Goal: Transaction & Acquisition: Purchase product/service

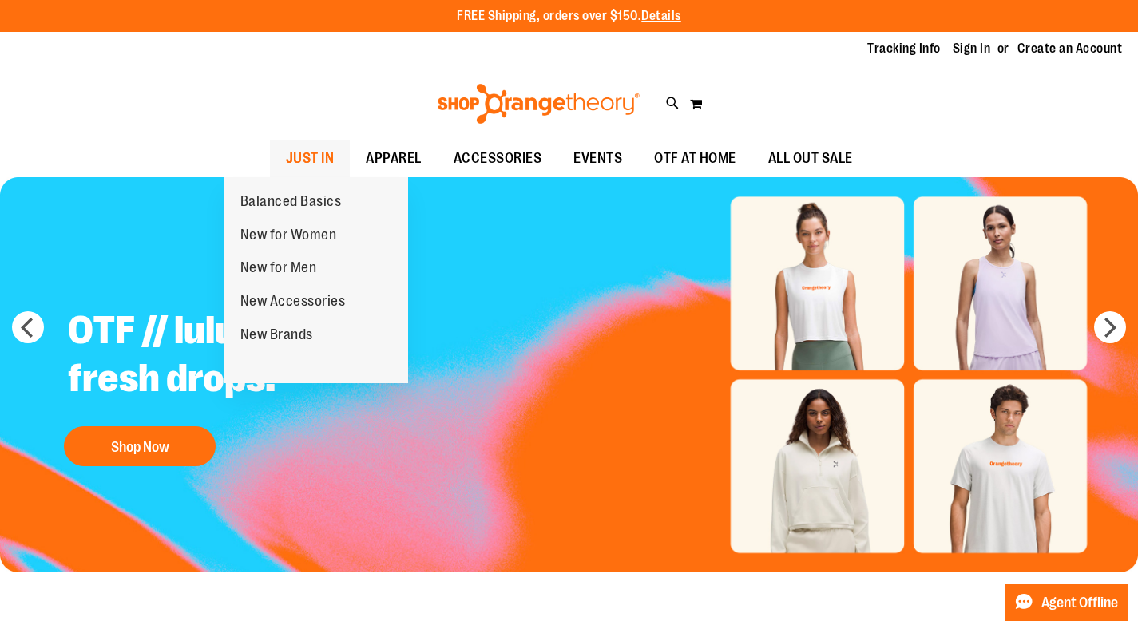
type input "**********"
click at [286, 160] on span "JUST IN" at bounding box center [310, 159] width 49 height 36
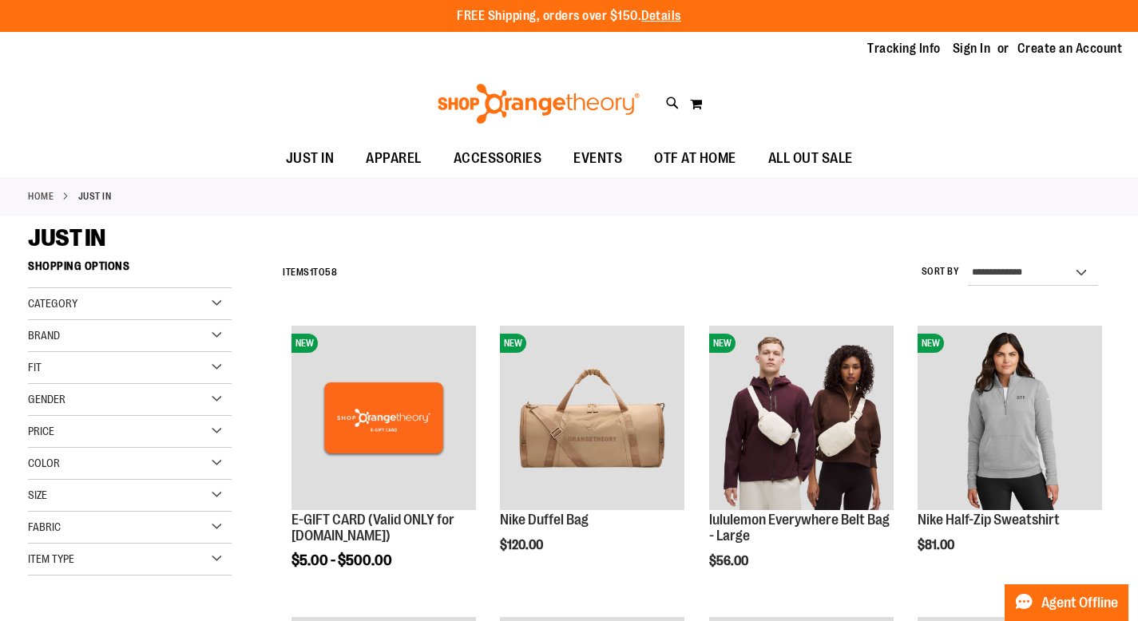
type input "**********"
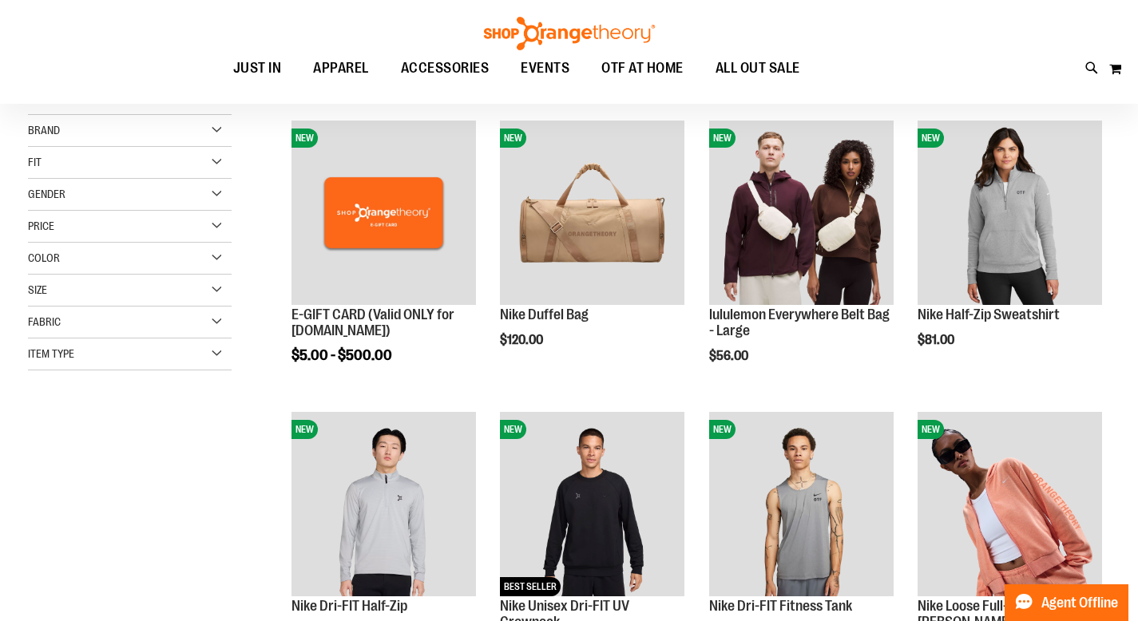
scroll to position [204, 0]
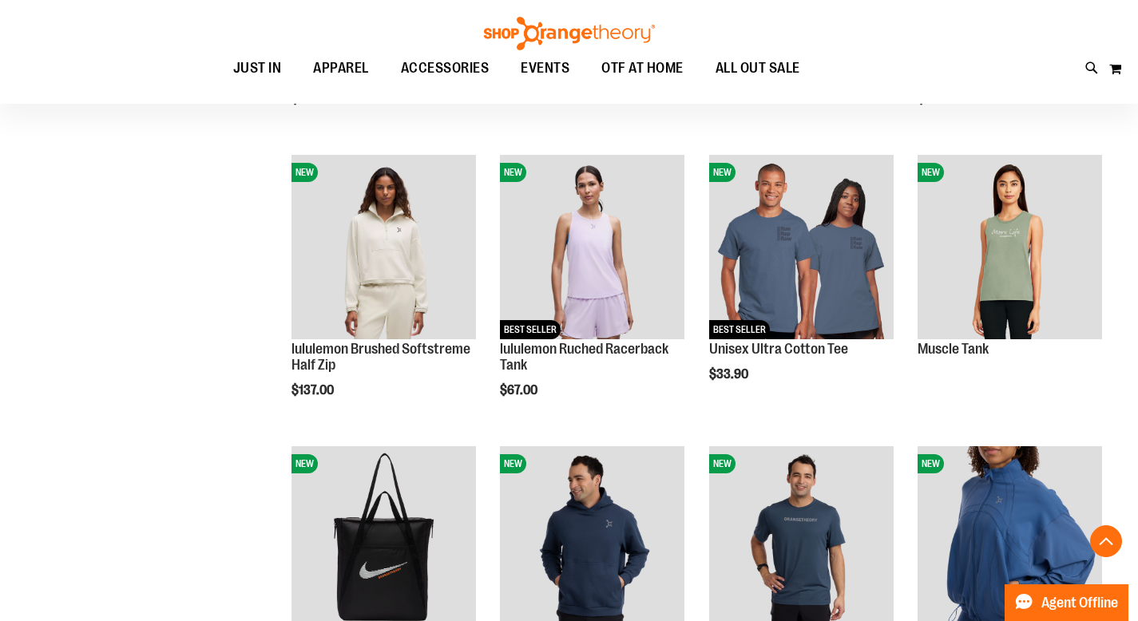
scroll to position [1073, 0]
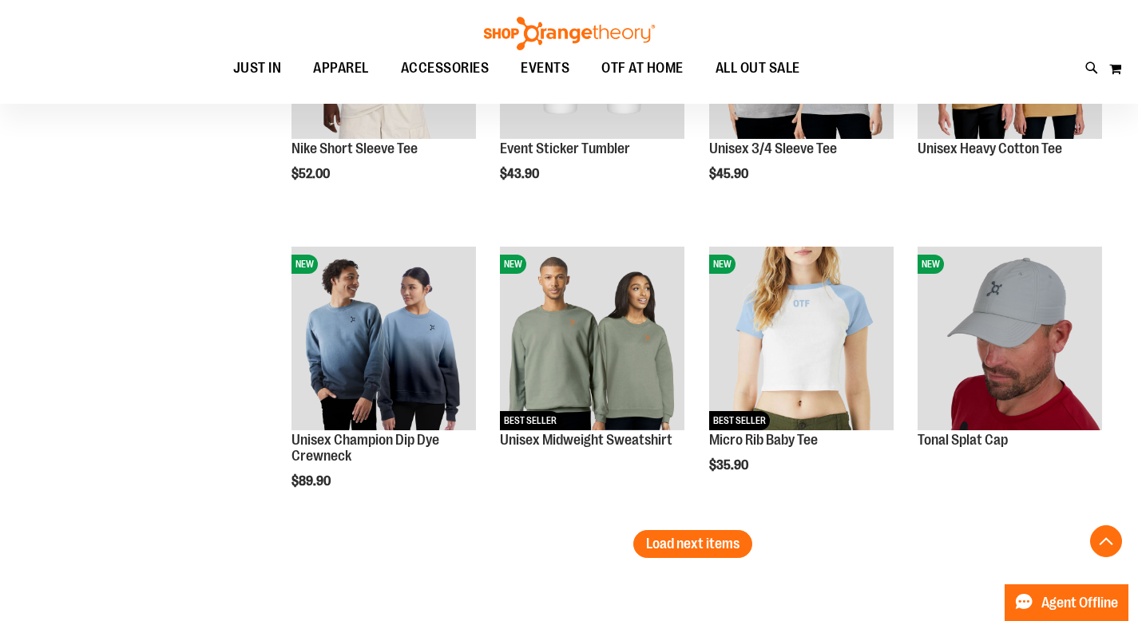
scroll to position [2426, 0]
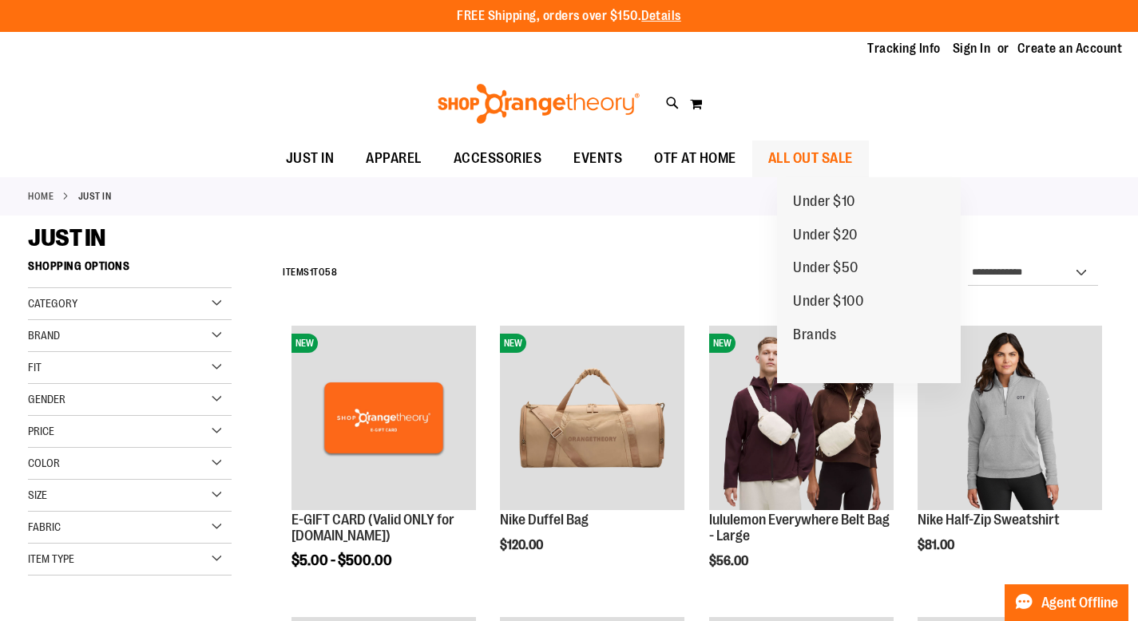
click at [831, 155] on span "ALL OUT SALE" at bounding box center [810, 159] width 85 height 36
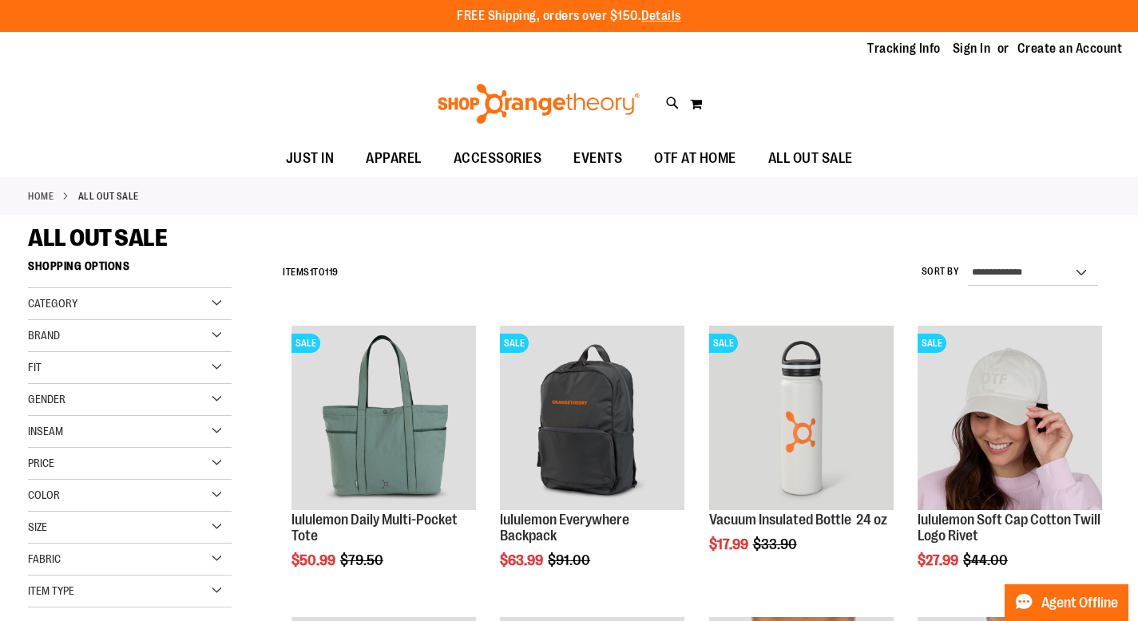
type input "**********"
click at [176, 309] on div "Category" at bounding box center [130, 304] width 204 height 32
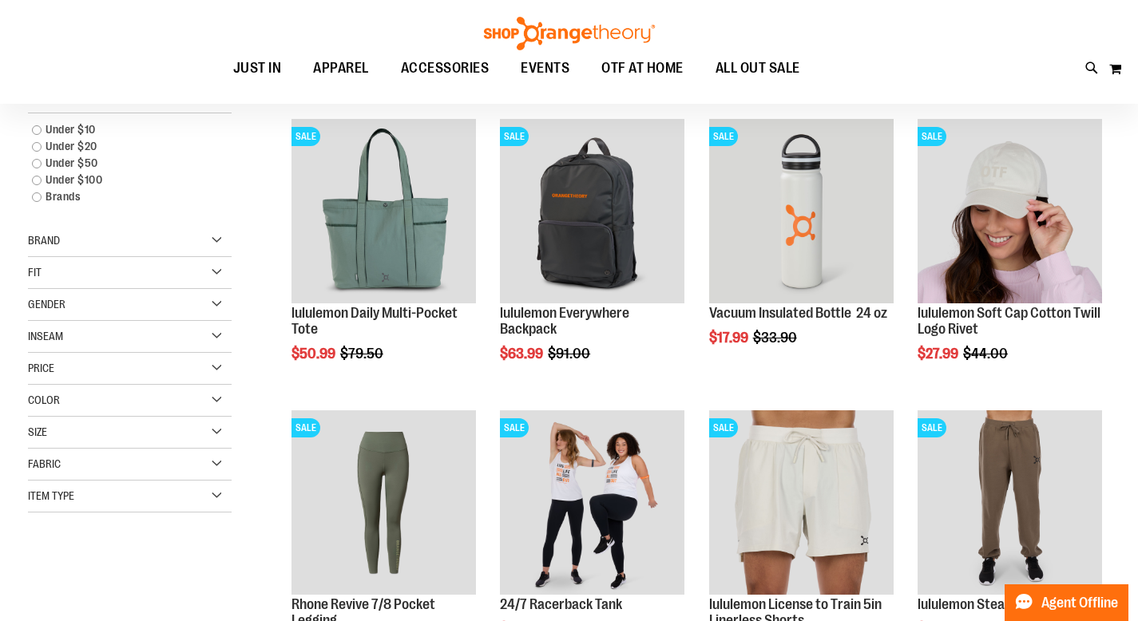
scroll to position [205, 0]
click at [198, 303] on div "Gender" at bounding box center [130, 306] width 204 height 32
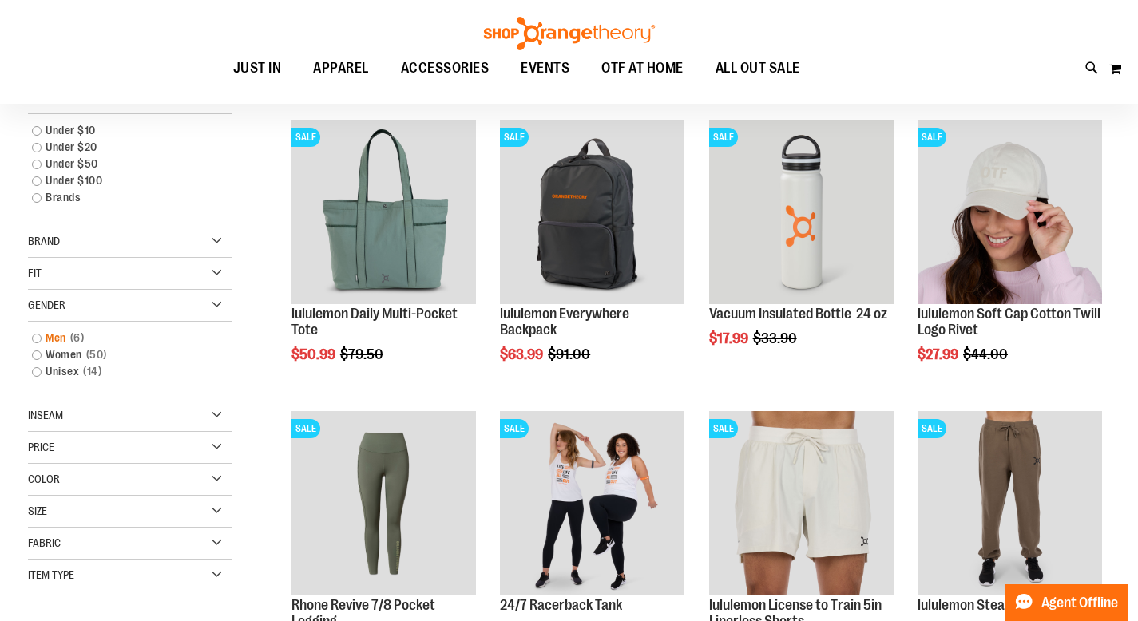
click at [62, 336] on link "Men 6 items" at bounding box center [122, 338] width 196 height 17
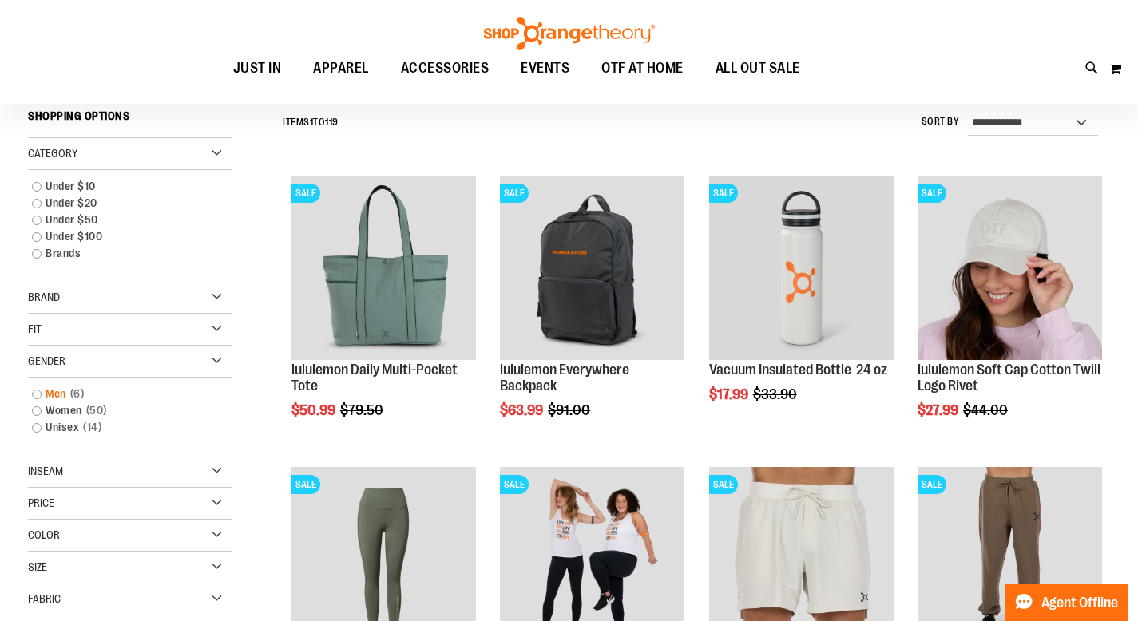
scroll to position [149, 0]
click at [37, 393] on link "Men 6 items" at bounding box center [122, 394] width 196 height 17
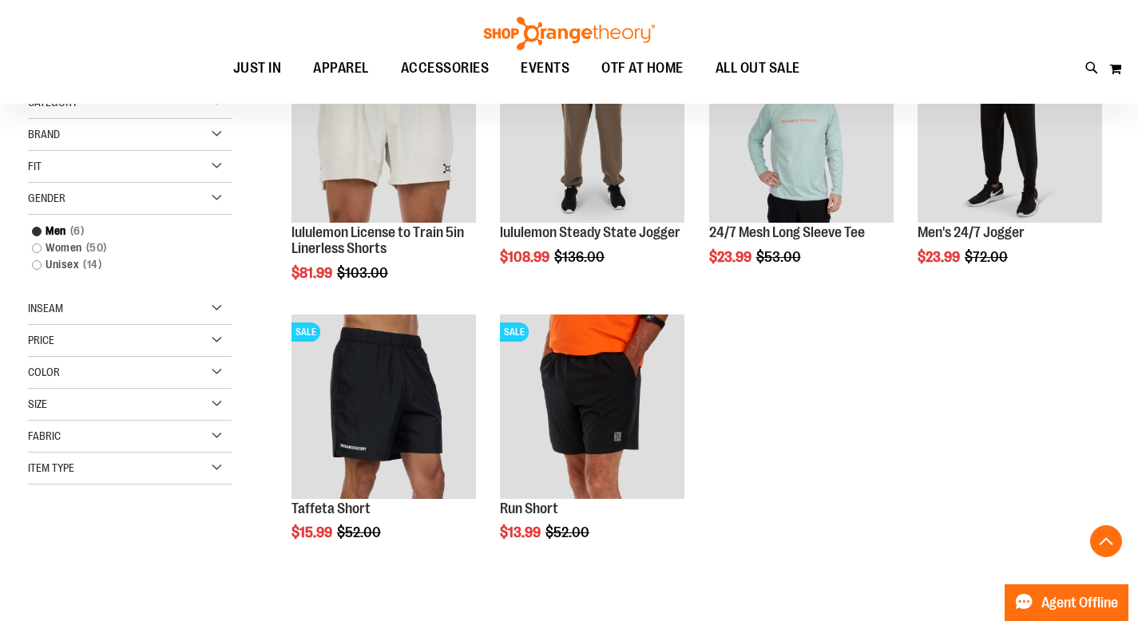
scroll to position [282, 0]
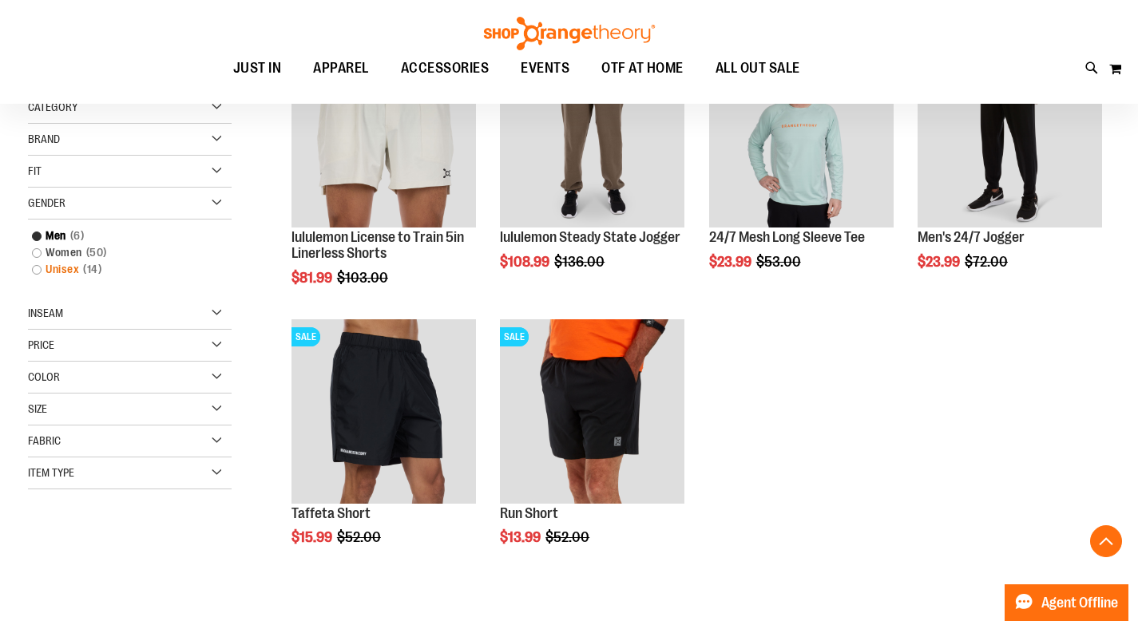
click at [53, 266] on link "Unisex 14 items" at bounding box center [122, 269] width 196 height 17
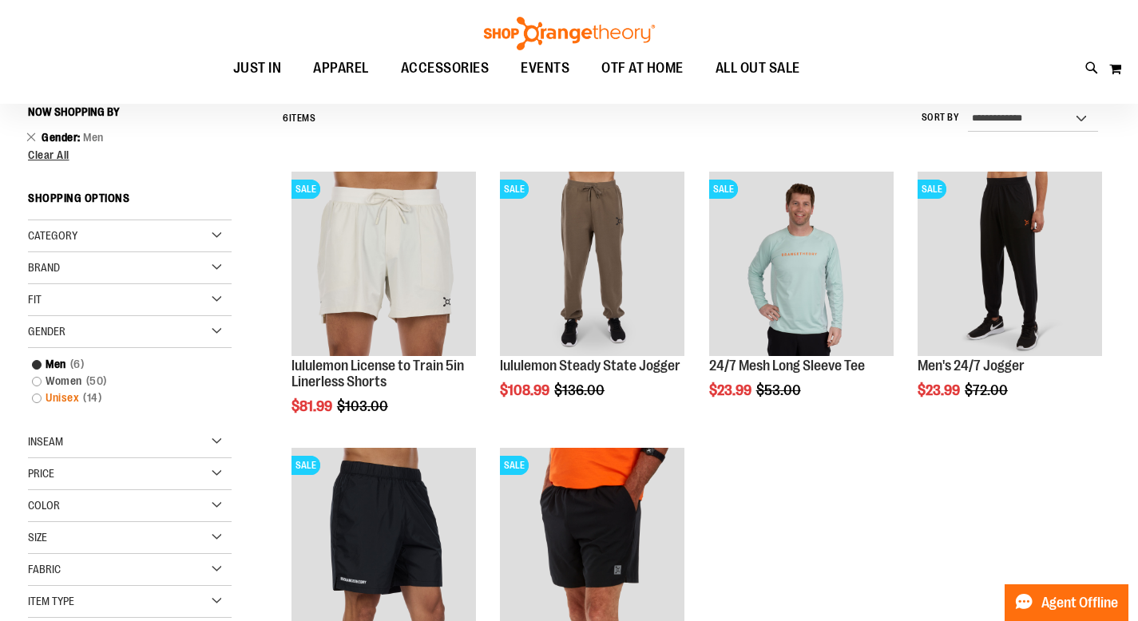
scroll to position [149, 0]
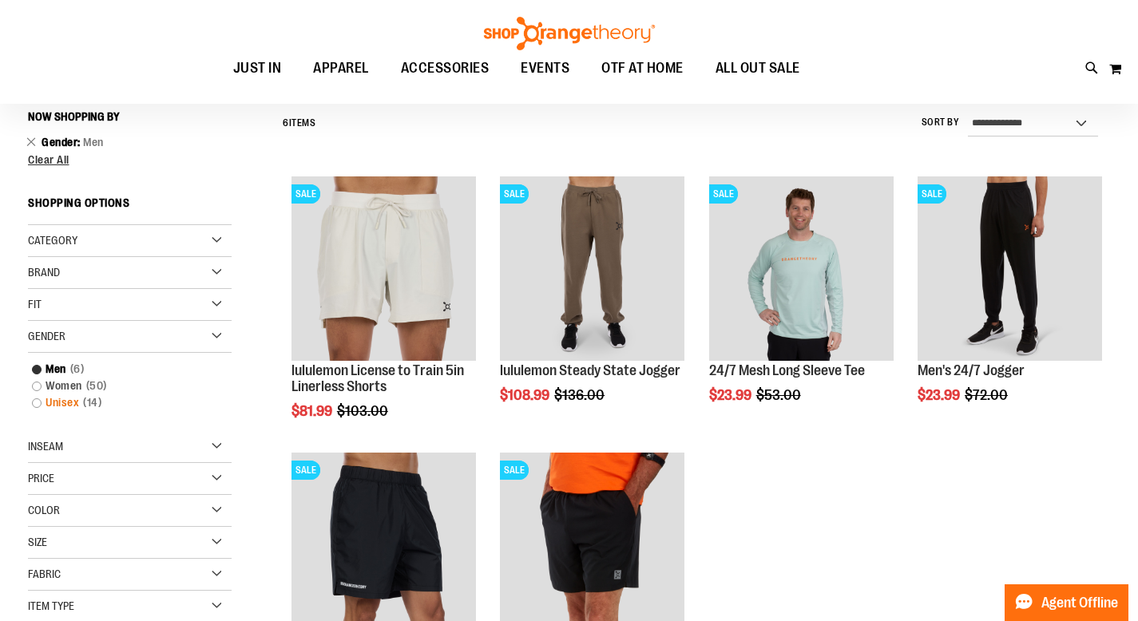
click at [35, 406] on link "Unisex 14 items" at bounding box center [122, 402] width 196 height 17
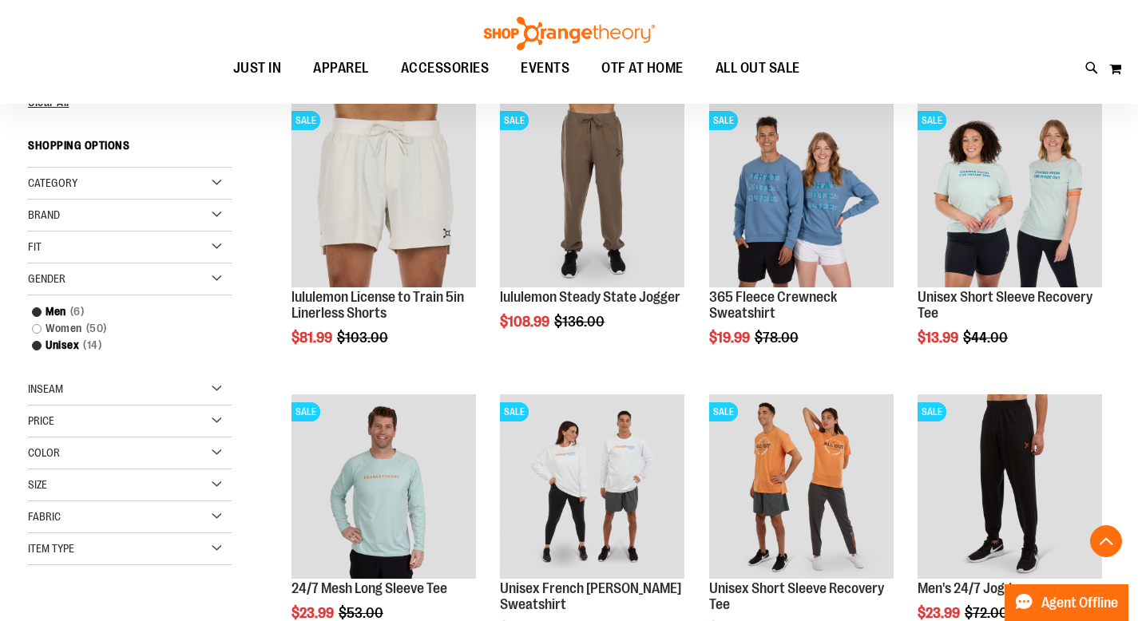
scroll to position [212, 0]
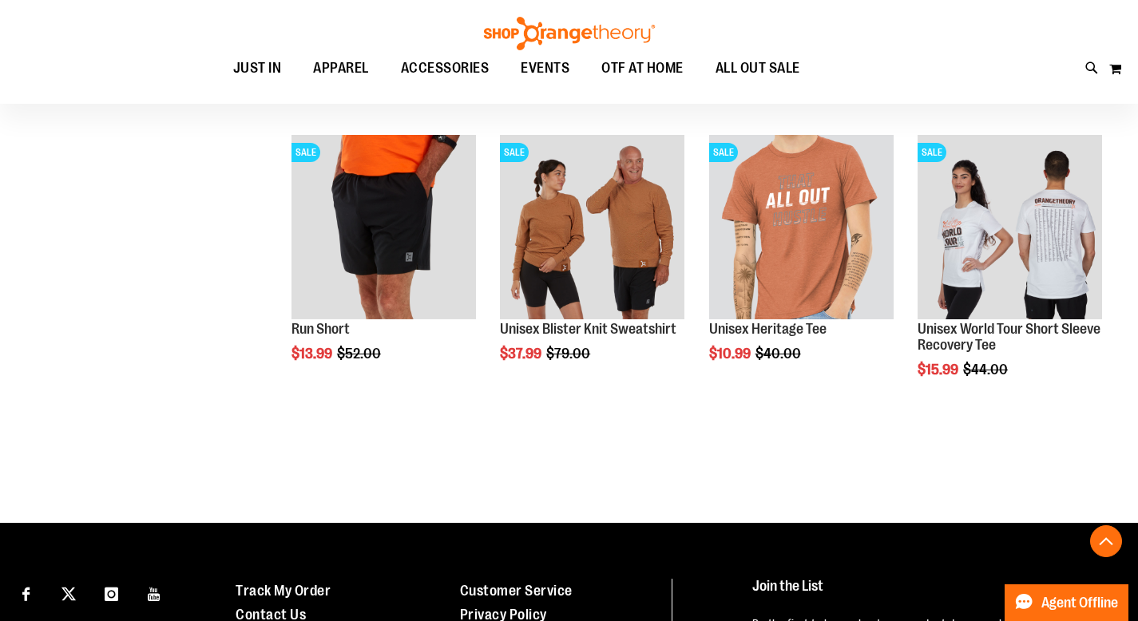
scroll to position [1393, 0]
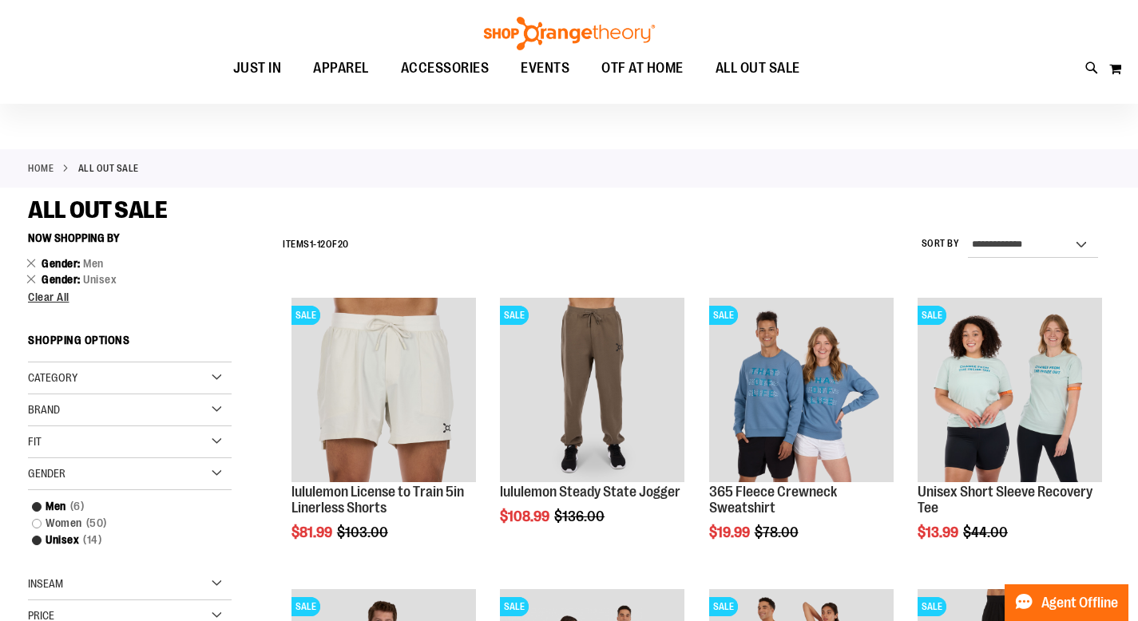
scroll to position [29, 0]
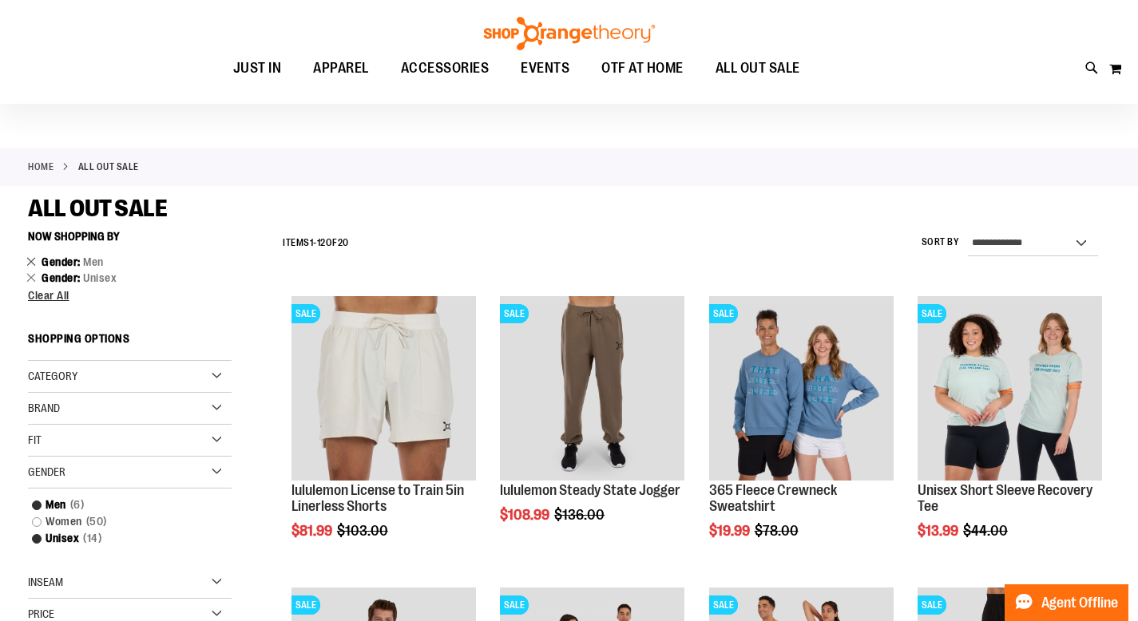
click at [28, 261] on link "Remove This Item" at bounding box center [31, 261] width 10 height 16
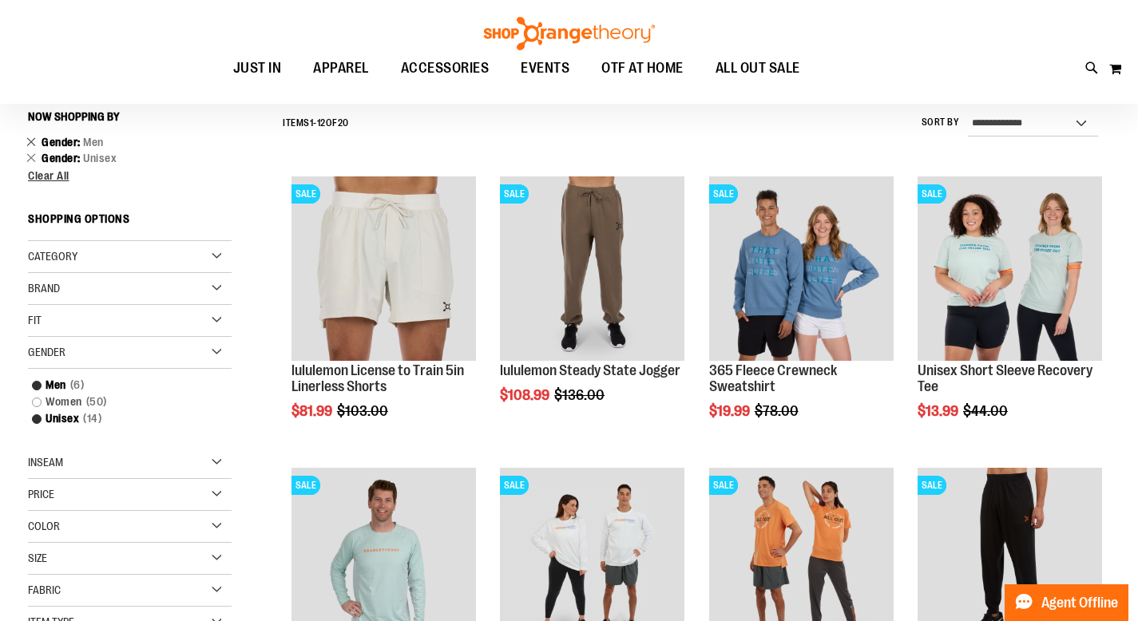
scroll to position [149, 0]
click at [68, 257] on span "Category" at bounding box center [53, 256] width 50 height 13
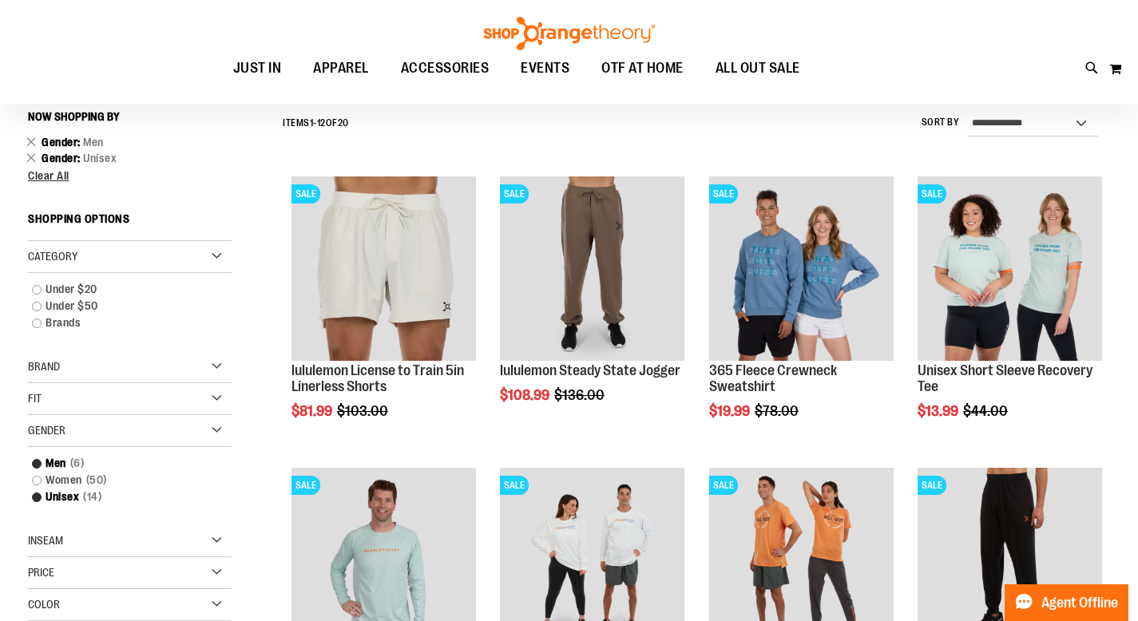
click at [68, 257] on span "Category" at bounding box center [53, 256] width 50 height 13
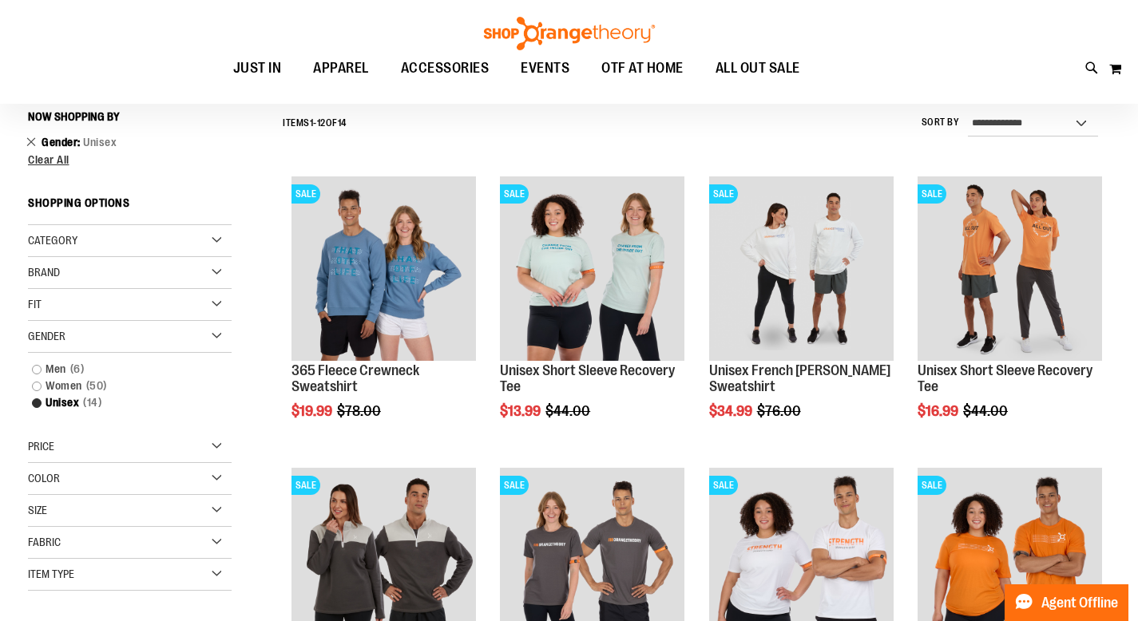
click at [30, 137] on link "Remove This Item" at bounding box center [31, 141] width 10 height 16
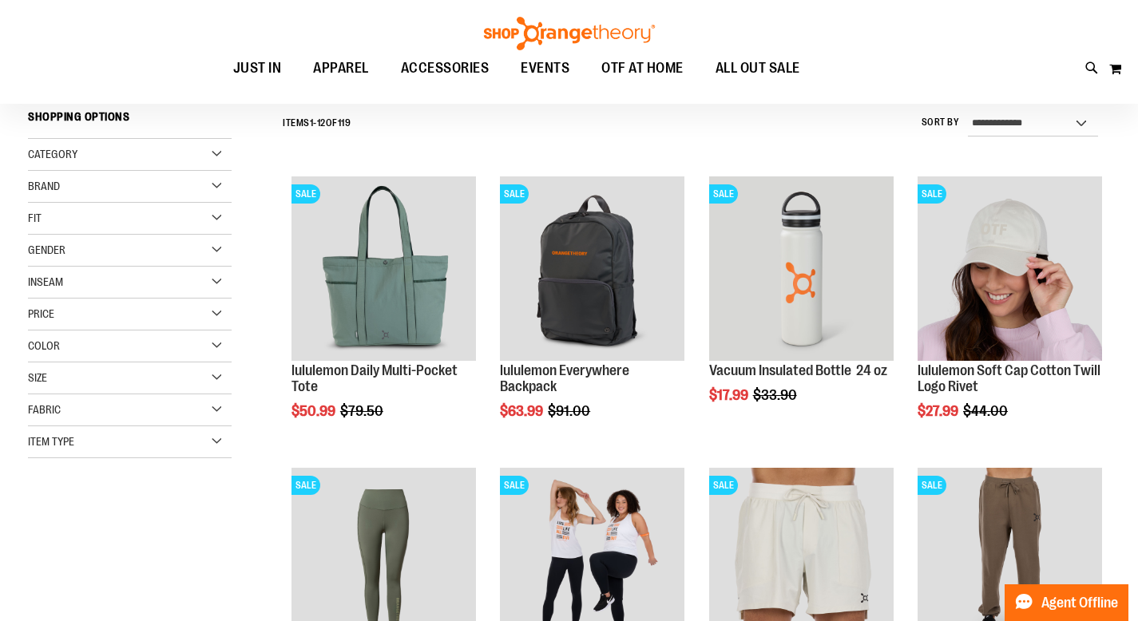
click at [126, 156] on div "Category" at bounding box center [130, 155] width 204 height 32
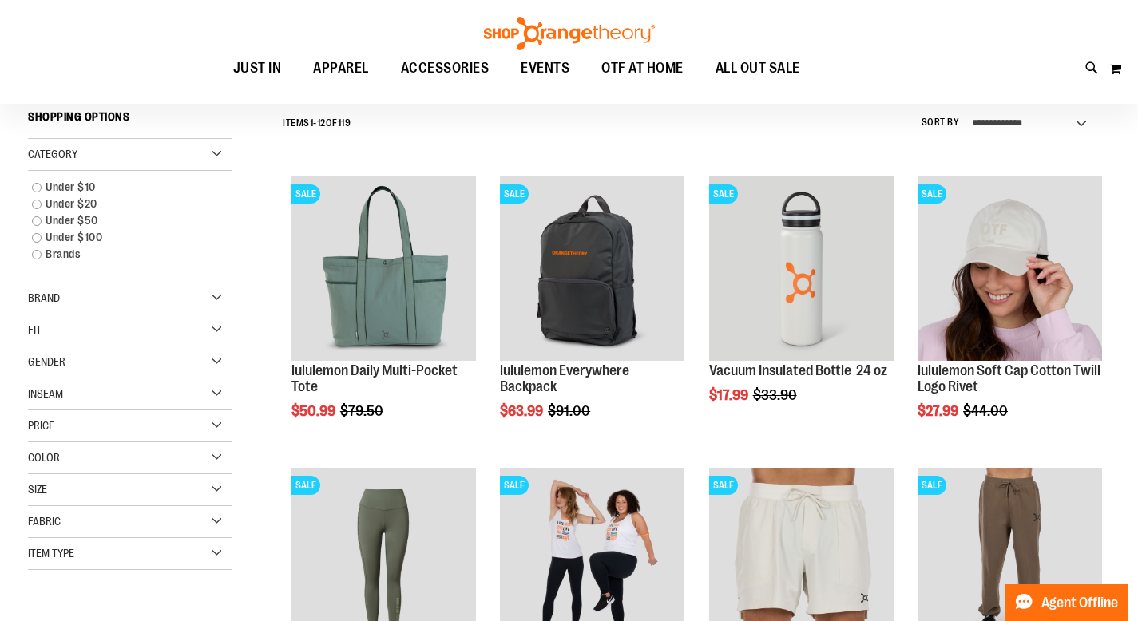
click at [129, 293] on div "Brand" at bounding box center [130, 299] width 204 height 32
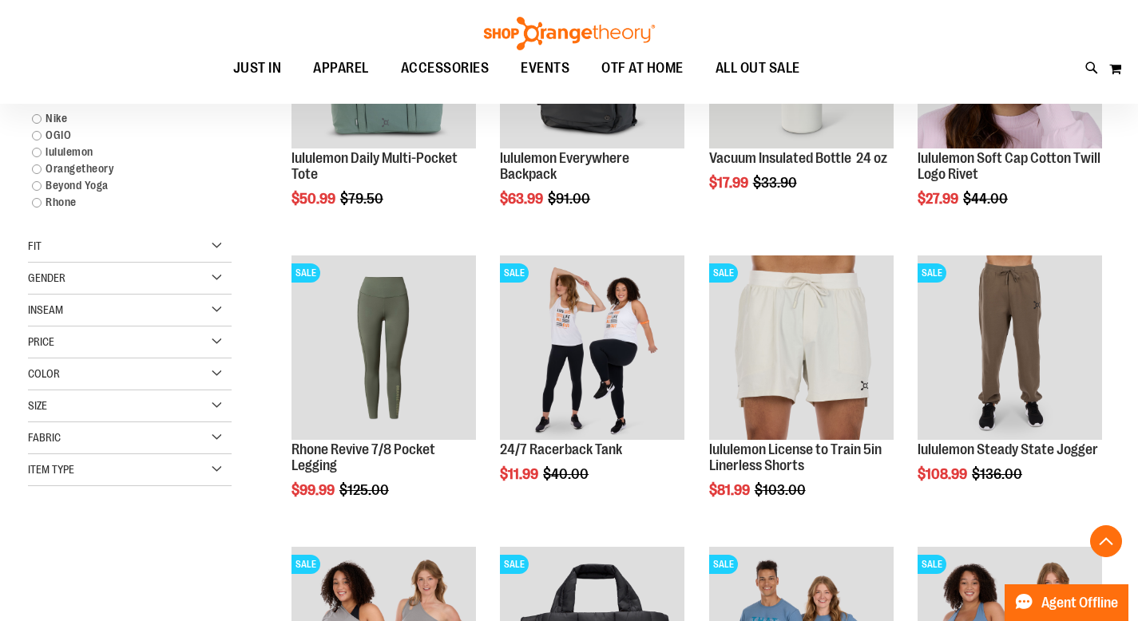
scroll to position [366, 0]
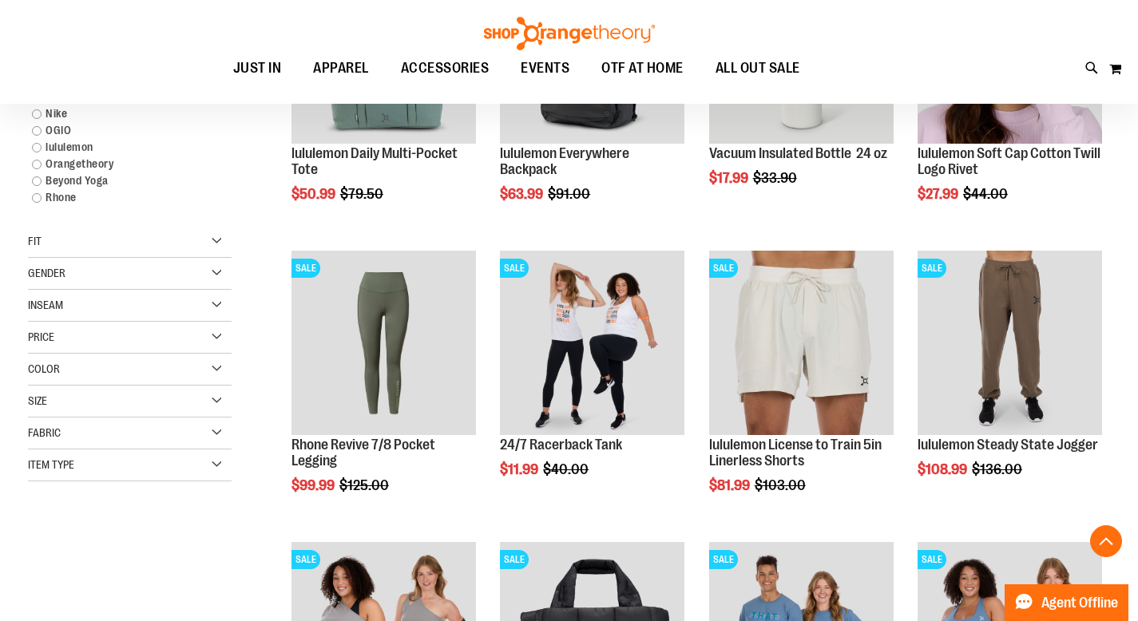
click at [216, 463] on div "Item Type" at bounding box center [130, 466] width 204 height 32
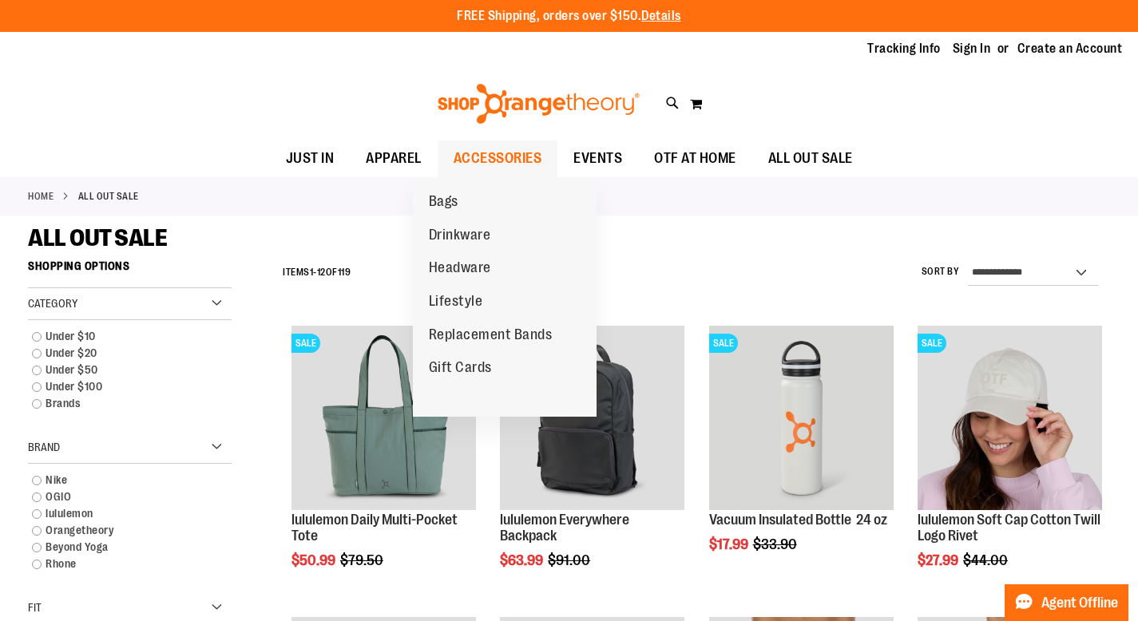
click at [467, 158] on span "ACCESSORIES" at bounding box center [498, 159] width 89 height 36
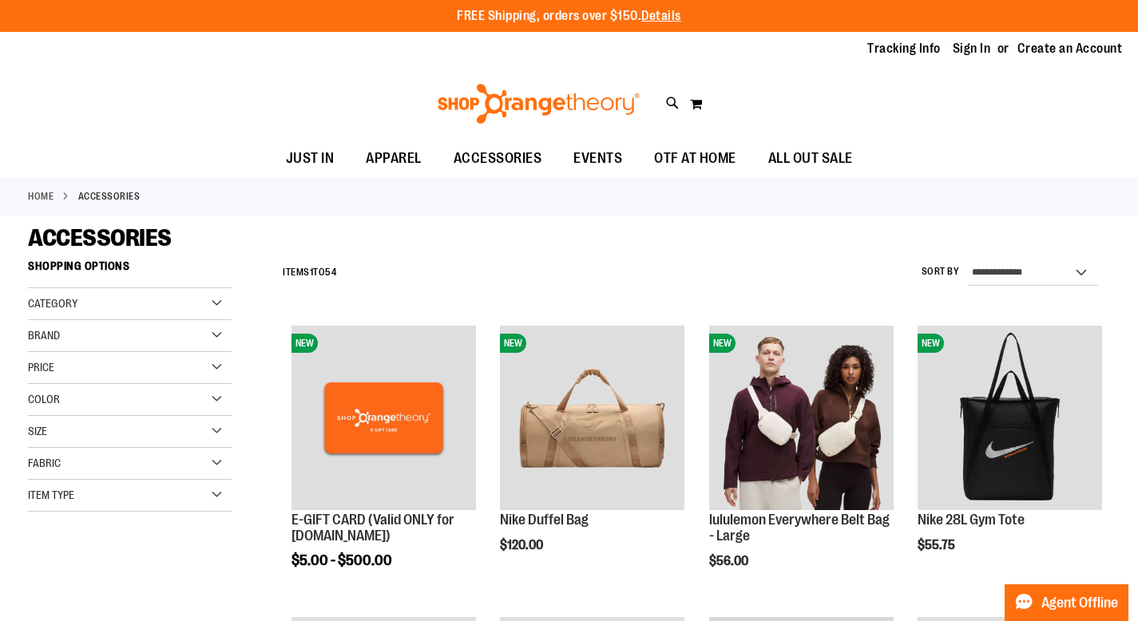
type input "**********"
click at [1029, 274] on select "**********" at bounding box center [1033, 273] width 131 height 26
select select "*********"
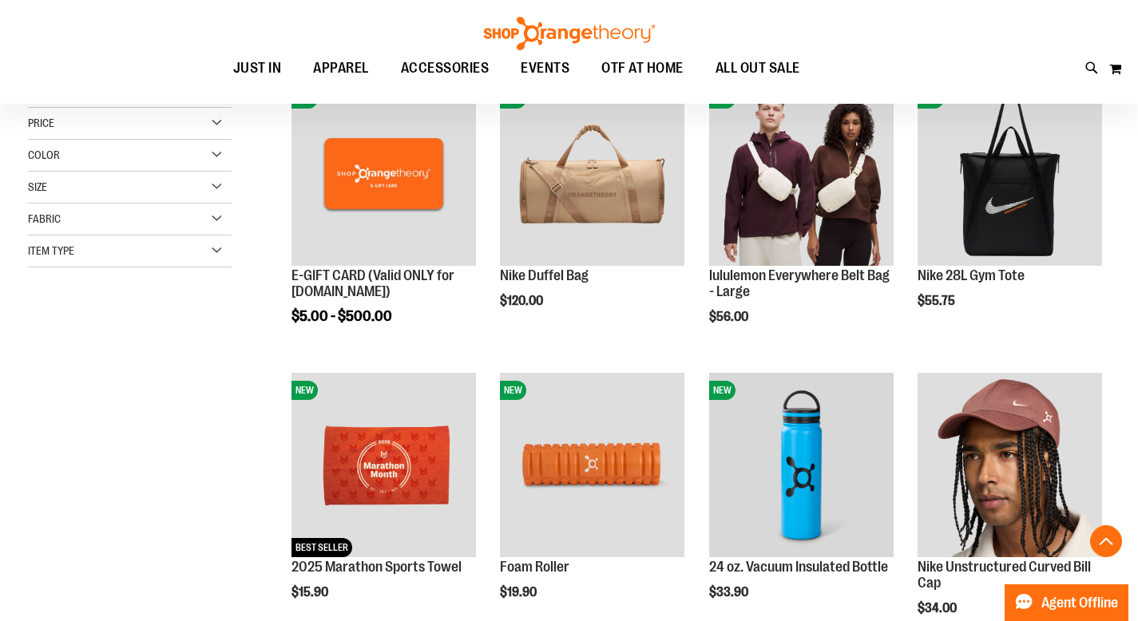
scroll to position [252, 0]
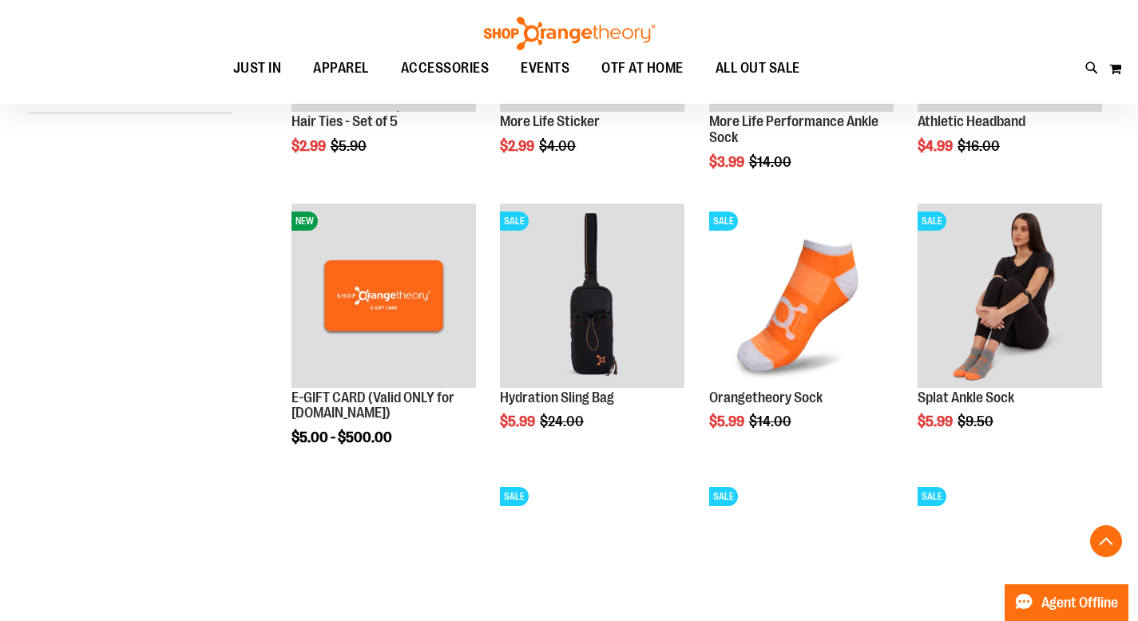
scroll to position [398, 0]
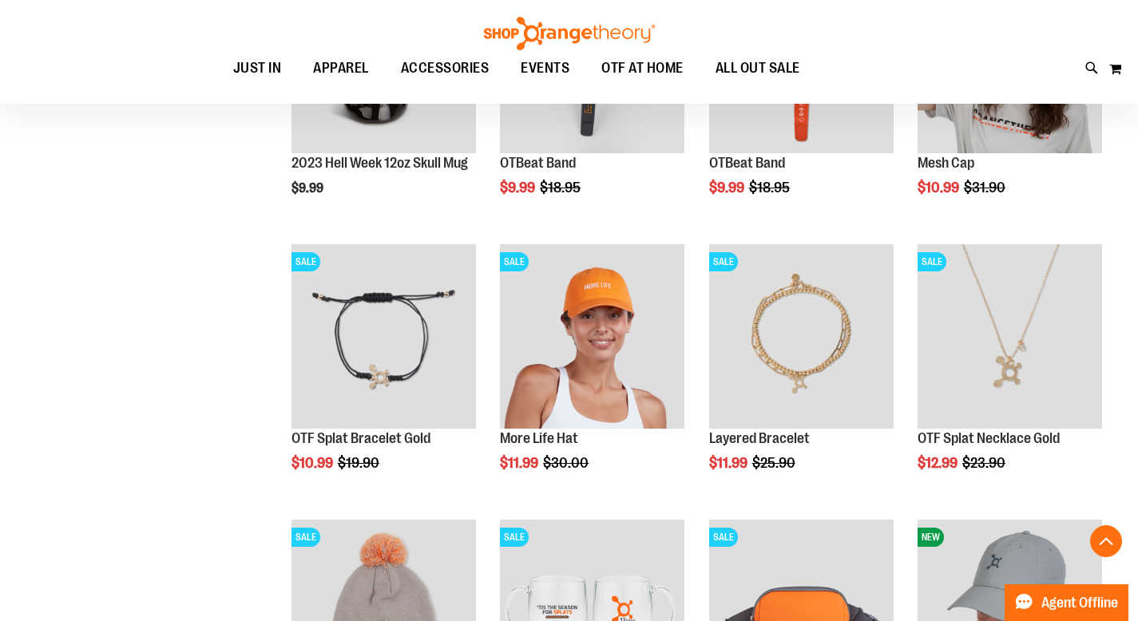
scroll to position [913, 0]
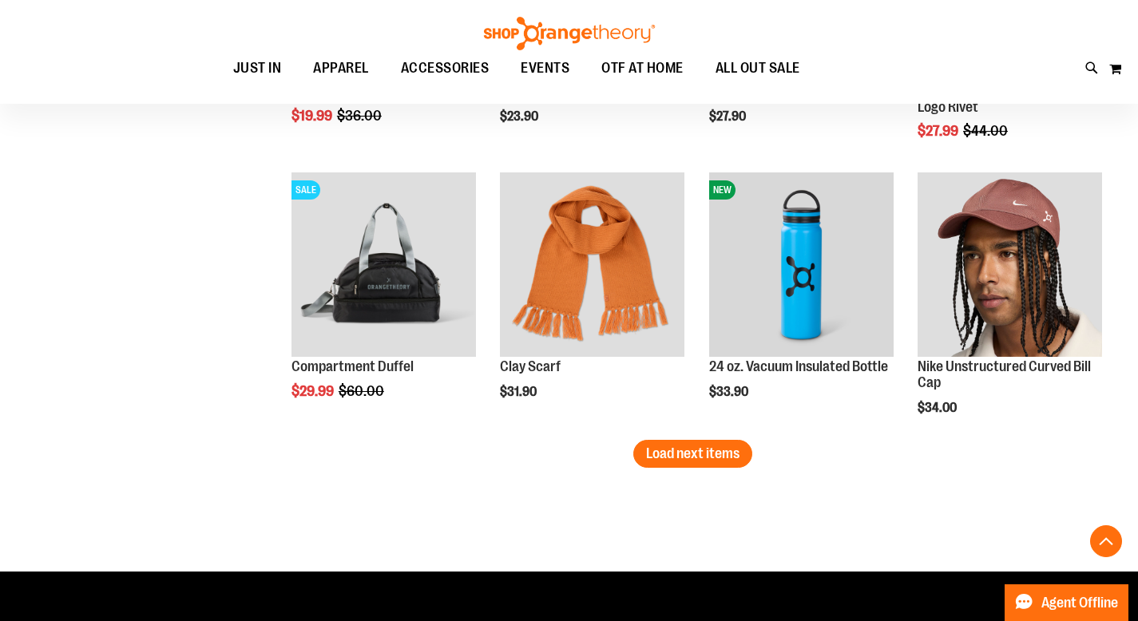
scroll to position [2373, 0]
